Goal: Transaction & Acquisition: Purchase product/service

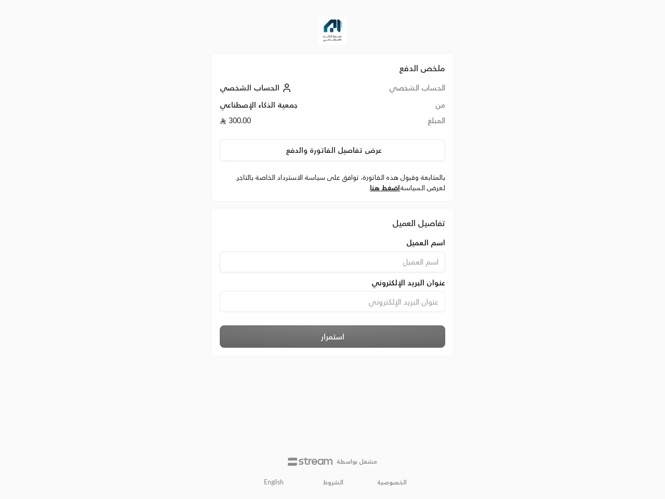
click at [332, 249] on div "اسم العميل" at bounding box center [332, 254] width 236 height 35
click at [332, 150] on button "عرض تفاصيل الفاتورة والدفع" at bounding box center [332, 150] width 225 height 22
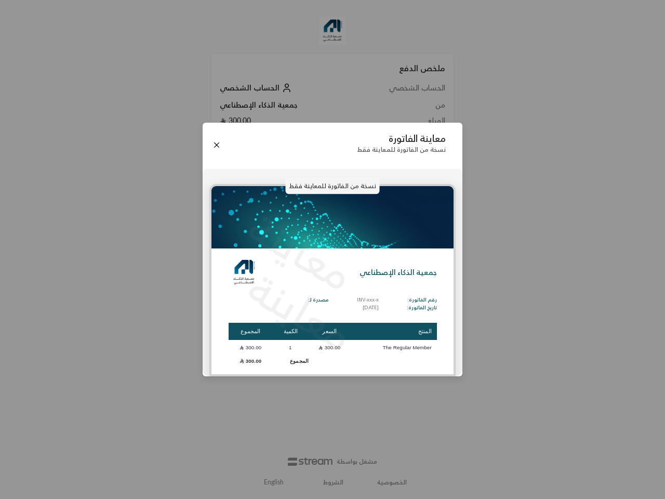
click at [274, 482] on div "معاينة الفاتورة نسخة من الفاتورة للمعاينة فقط نسخة من الفاتورة للمعاينة فقط معا…" at bounding box center [332, 249] width 665 height 499
